Goal: Navigation & Orientation: Find specific page/section

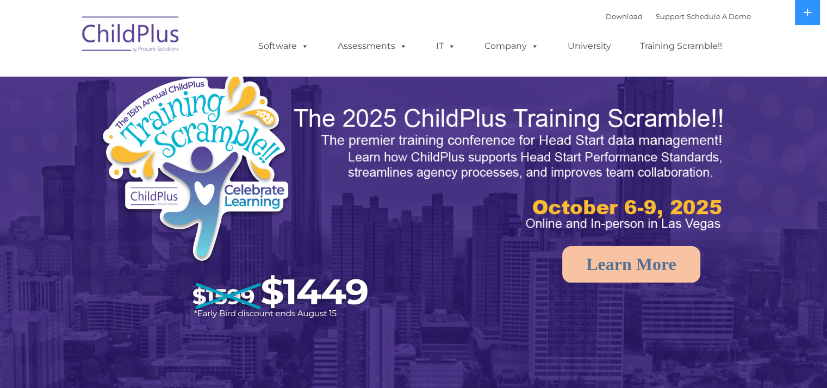
select select "MEDIUM"
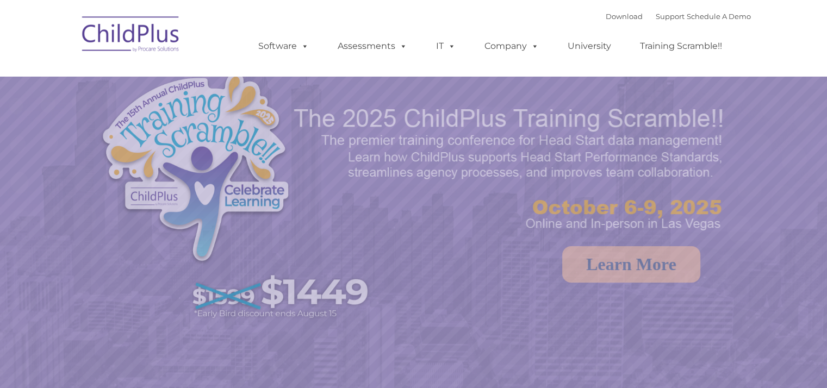
select select "MEDIUM"
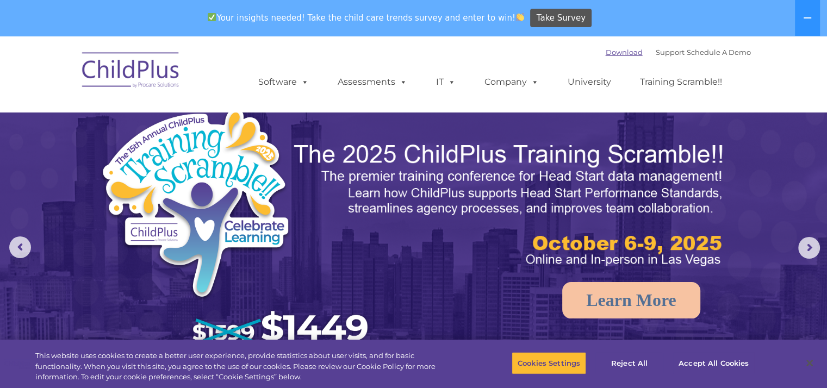
click at [613, 51] on link "Download" at bounding box center [623, 52] width 37 height 9
